Goal: Transaction & Acquisition: Purchase product/service

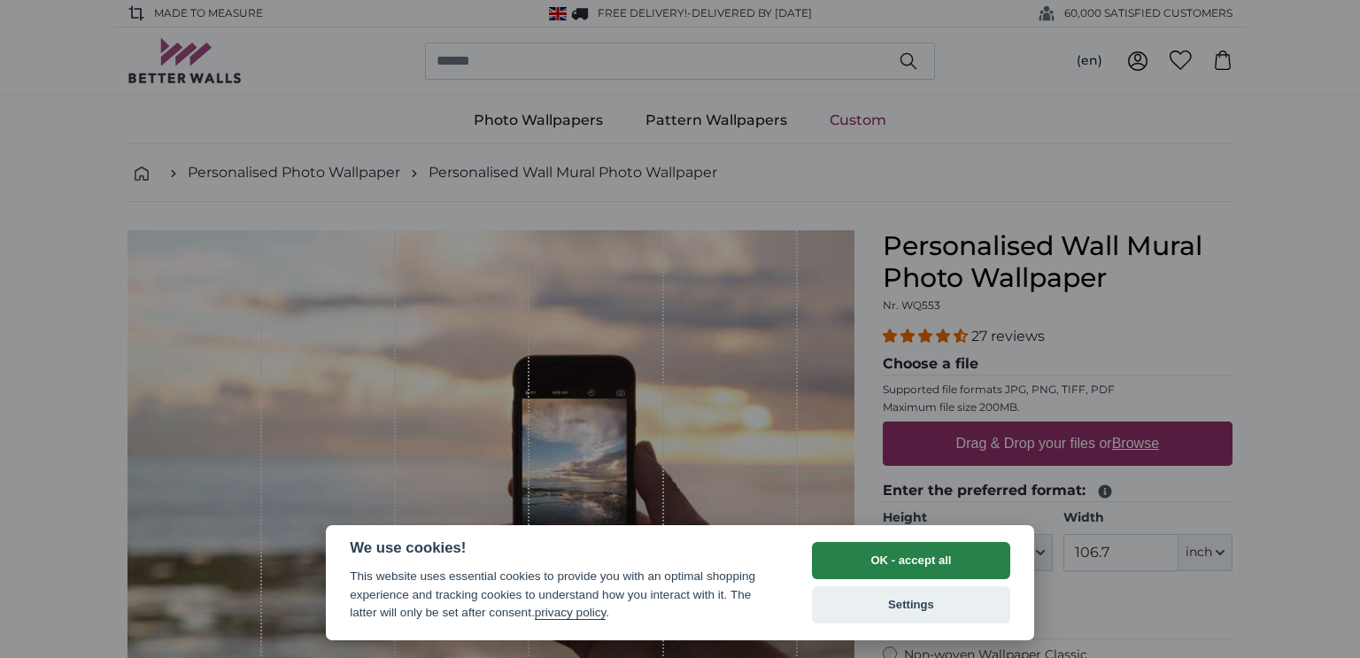
click at [944, 559] on button "OK - accept all" at bounding box center [911, 560] width 198 height 37
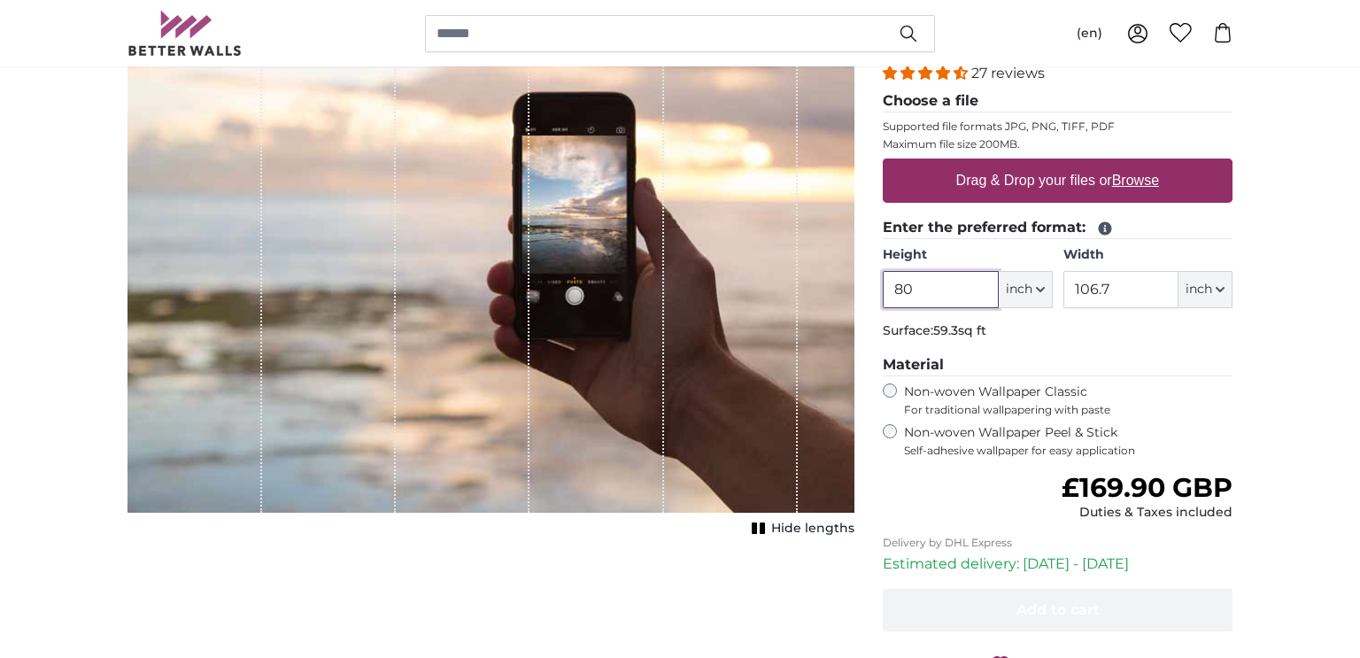
scroll to position [264, 0]
click at [922, 282] on input "80" at bounding box center [939, 288] width 115 height 37
type input "8"
click at [1045, 289] on button "inch" at bounding box center [1025, 288] width 54 height 37
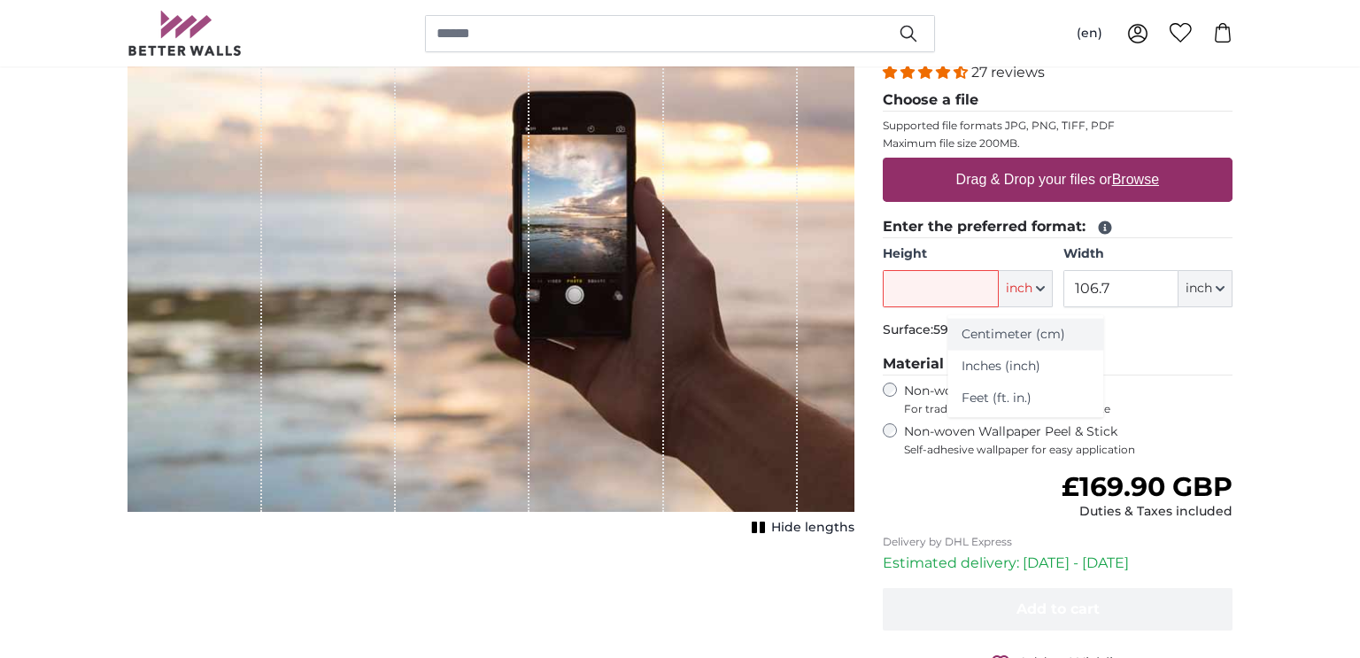
click at [1036, 334] on link "Centimeter (cm)" at bounding box center [1025, 335] width 156 height 32
type input "203.2"
type input "271.1"
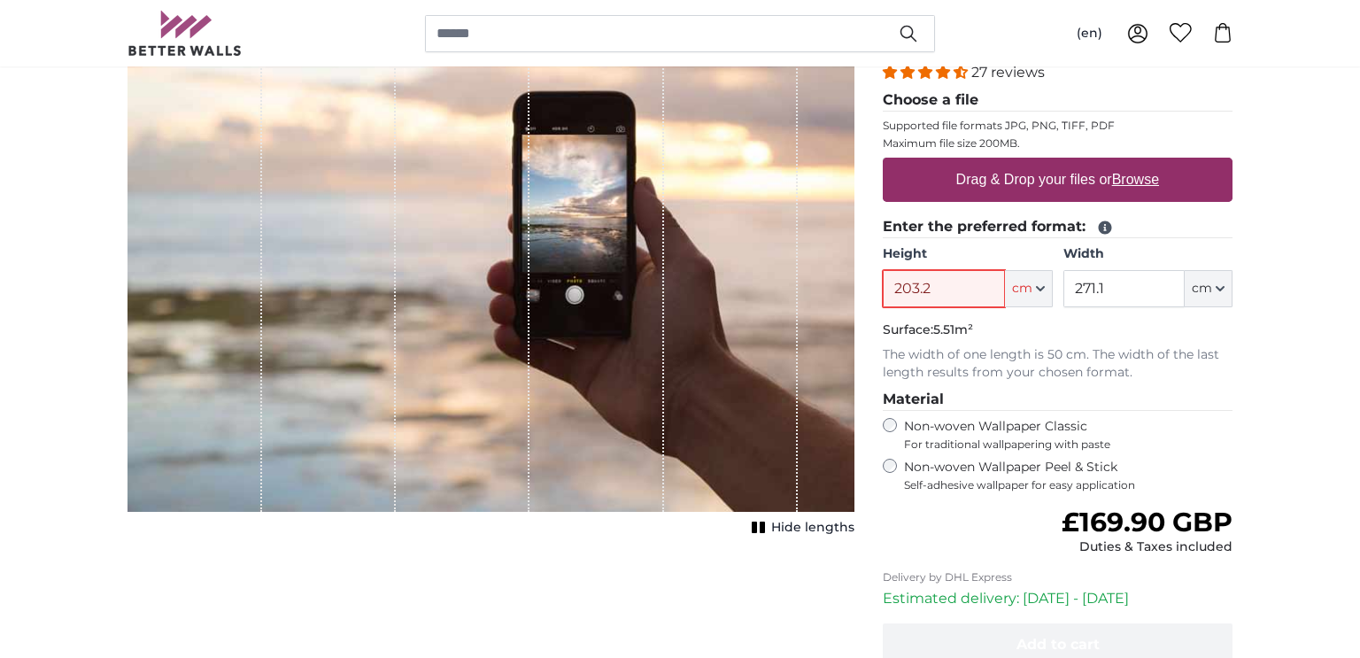
click at [952, 288] on input "203.2" at bounding box center [942, 288] width 121 height 37
type input "2"
type input "300"
click at [1113, 291] on input "271.1" at bounding box center [1123, 288] width 121 height 37
type input "2"
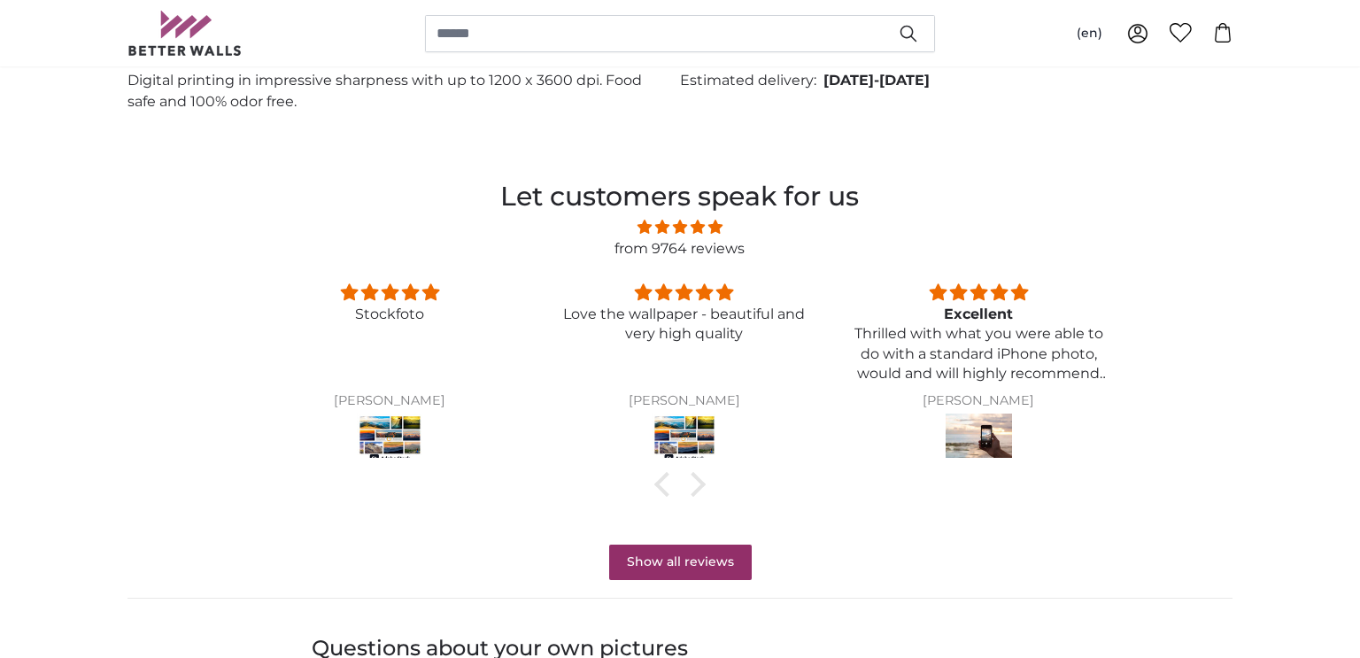
scroll to position [1376, 0]
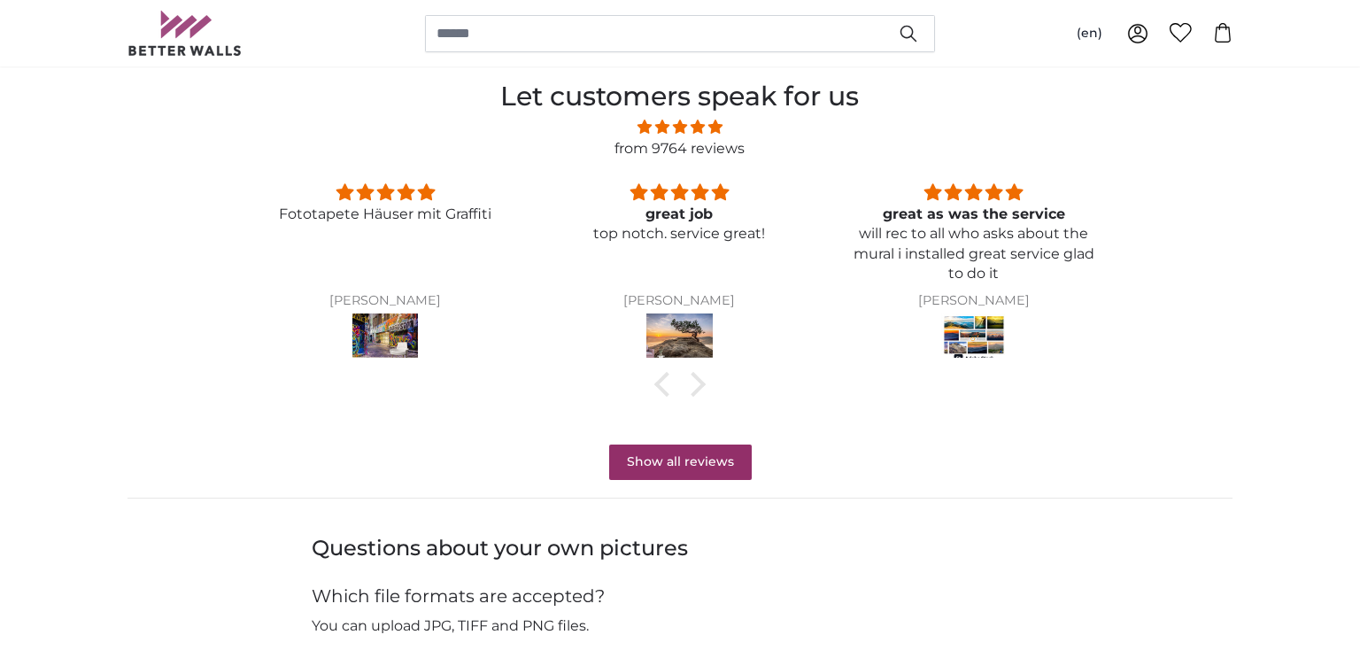
type input "200"
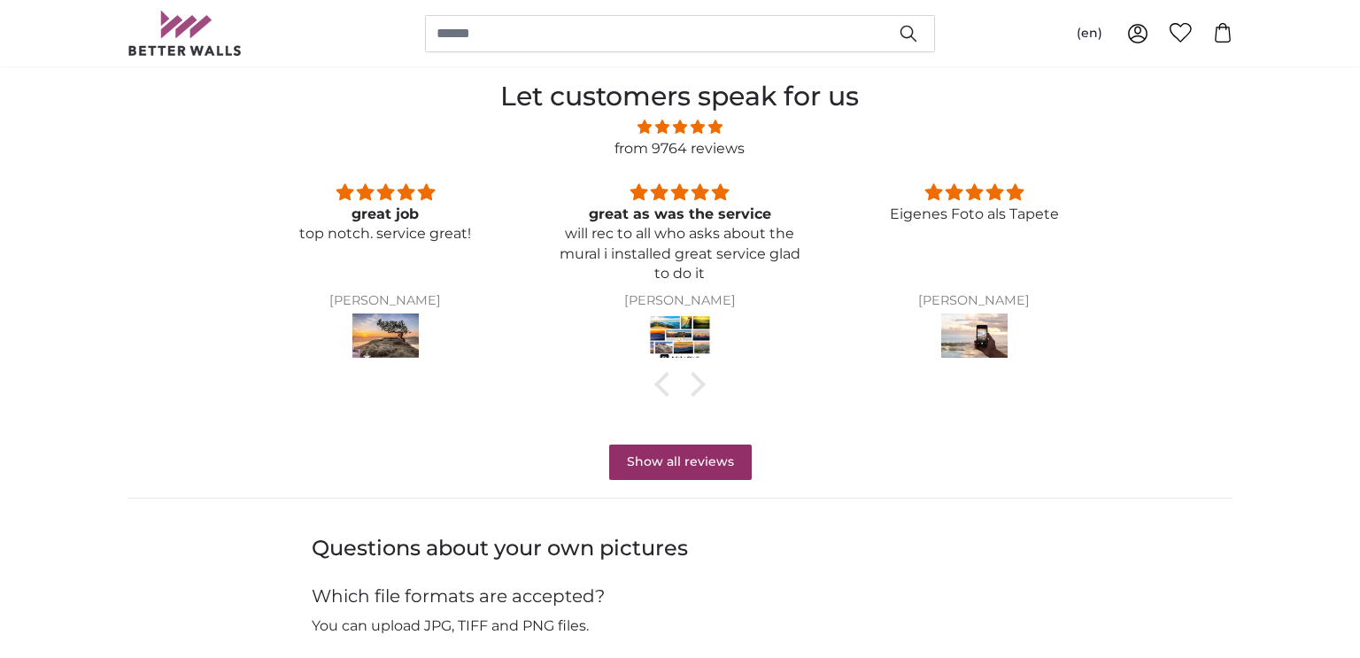
click at [673, 146] on link "from 9764 reviews" at bounding box center [679, 148] width 130 height 17
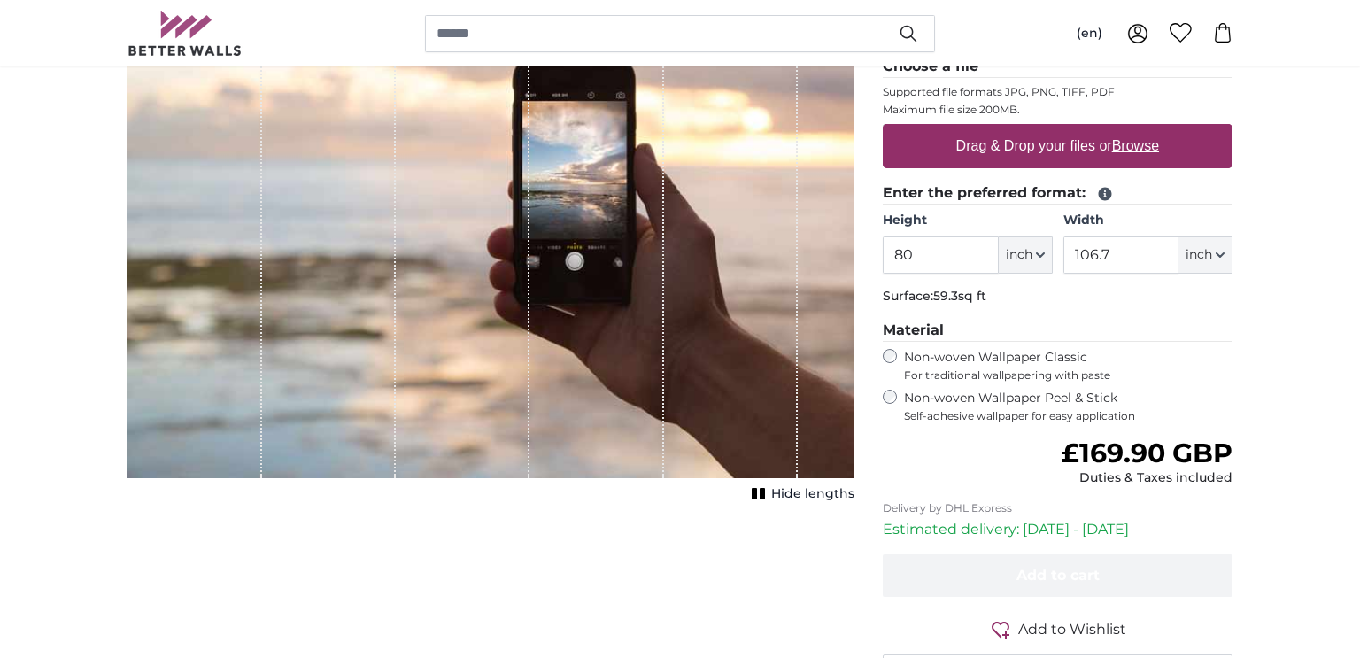
scroll to position [397, 0]
